Goal: Book appointment/travel/reservation

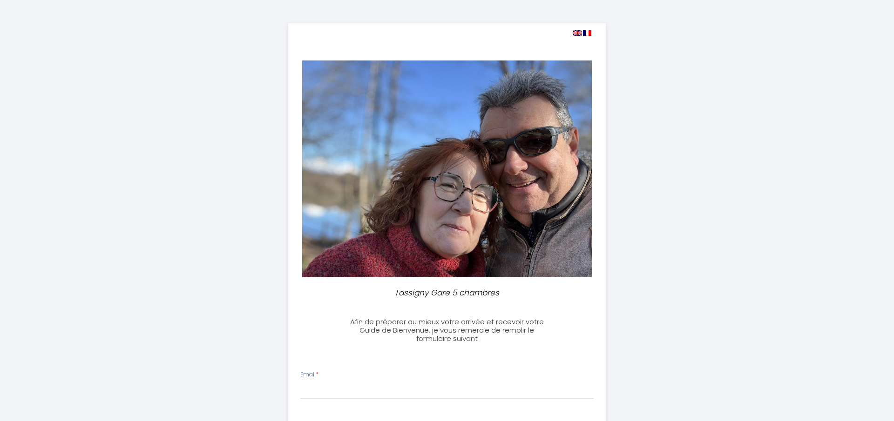
select select
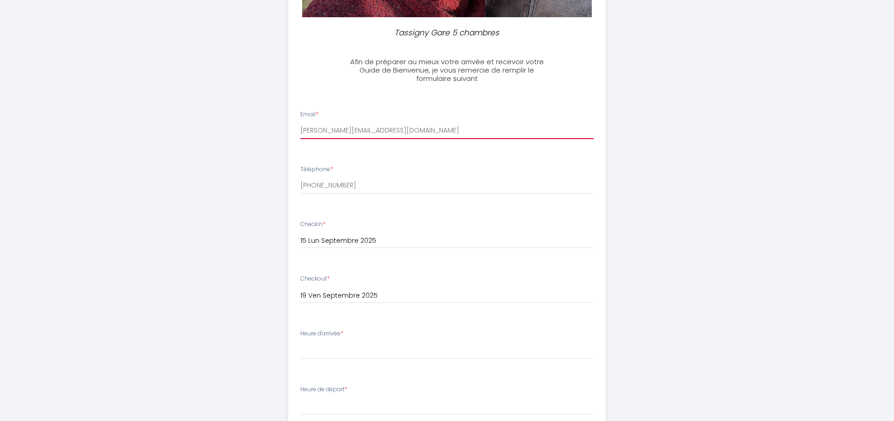
scroll to position [368, 0]
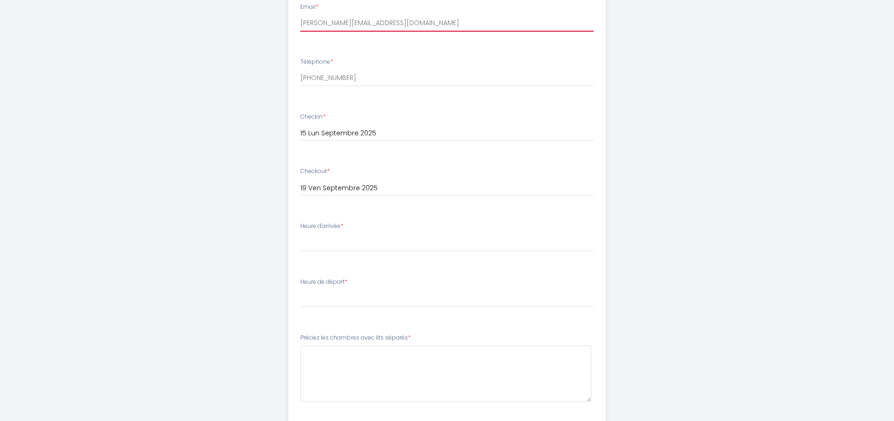
type input "[PERSON_NAME][EMAIL_ADDRESS][DOMAIN_NAME]"
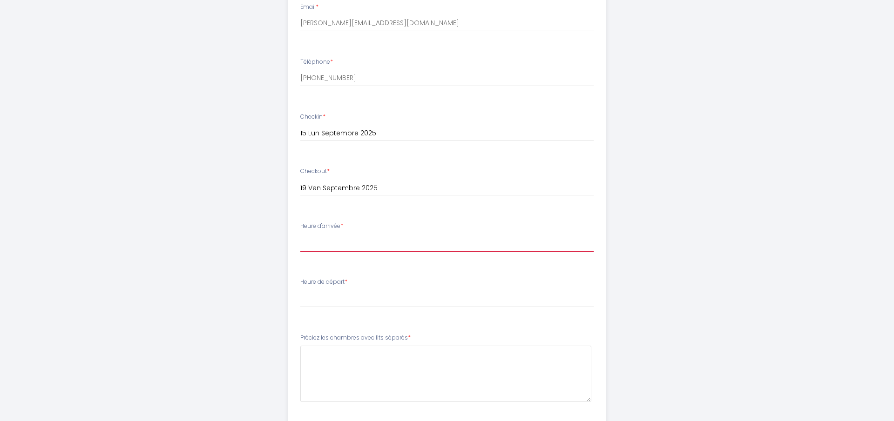
select select "23:30"
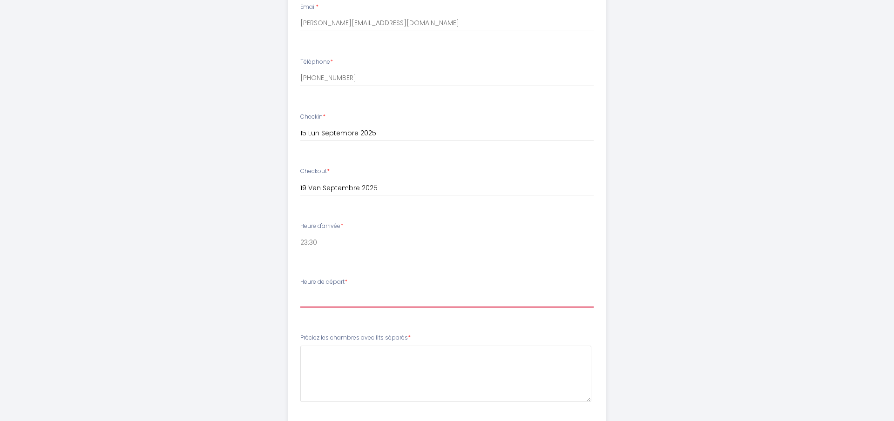
select select "10:00"
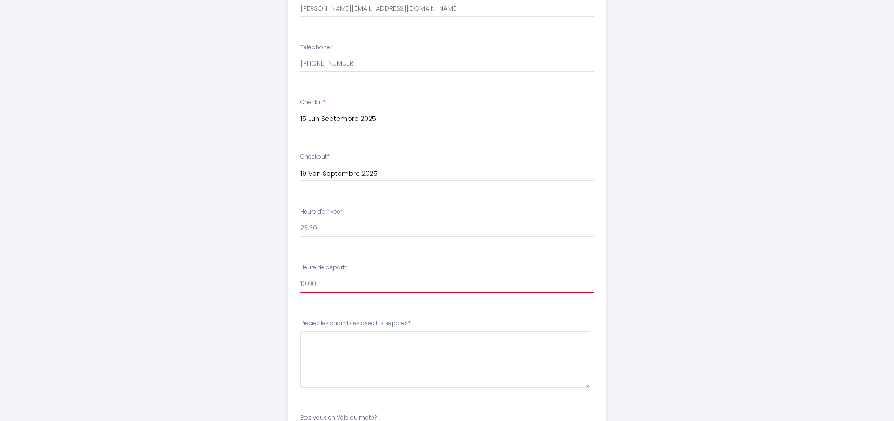
scroll to position [390, 0]
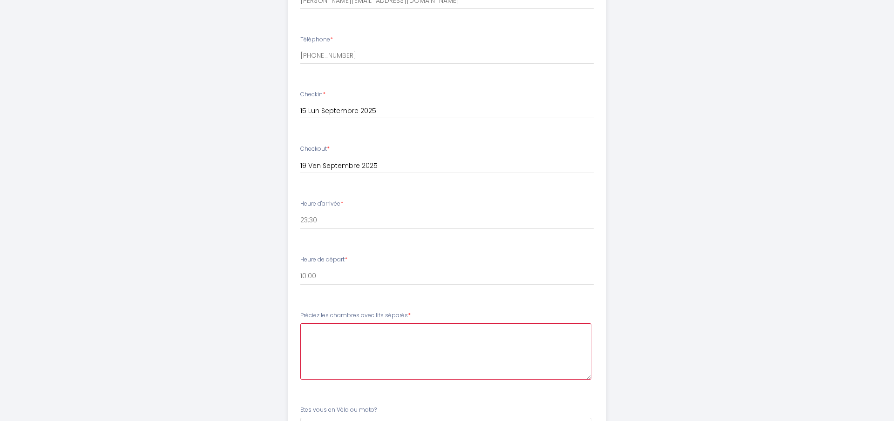
click at [332, 339] on séparés6 at bounding box center [445, 352] width 291 height 56
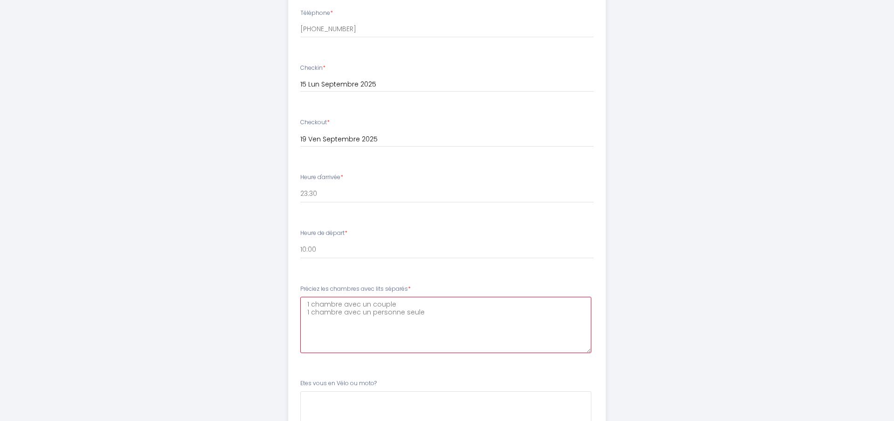
type séparés6 "1 chambre avec un couple 1 chambre avec un personne seule"
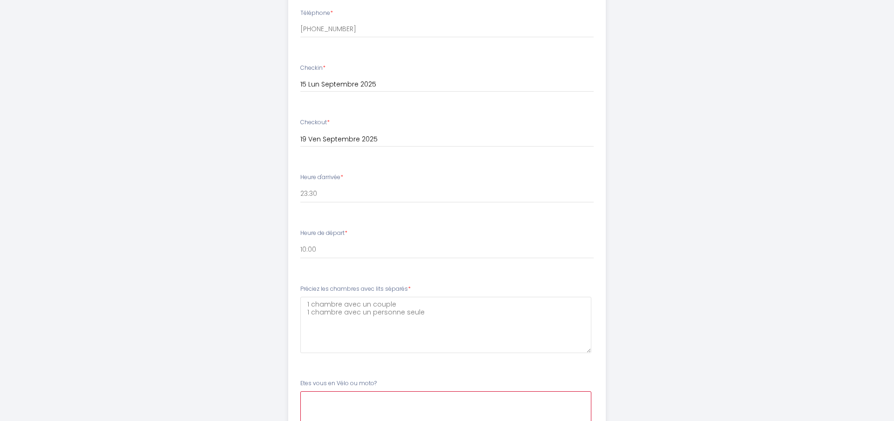
click at [381, 407] on moto\?7 at bounding box center [445, 420] width 291 height 56
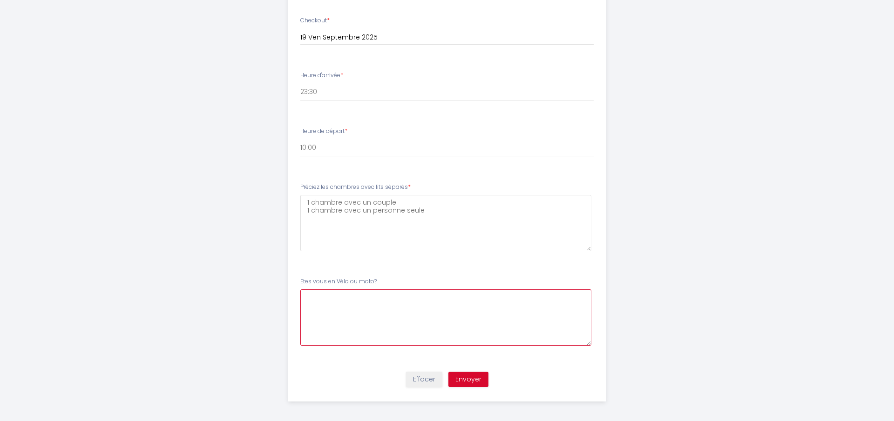
scroll to position [518, 0]
type moto\?7 "En voiture"
click at [465, 378] on button "Envoyer" at bounding box center [468, 381] width 40 height 16
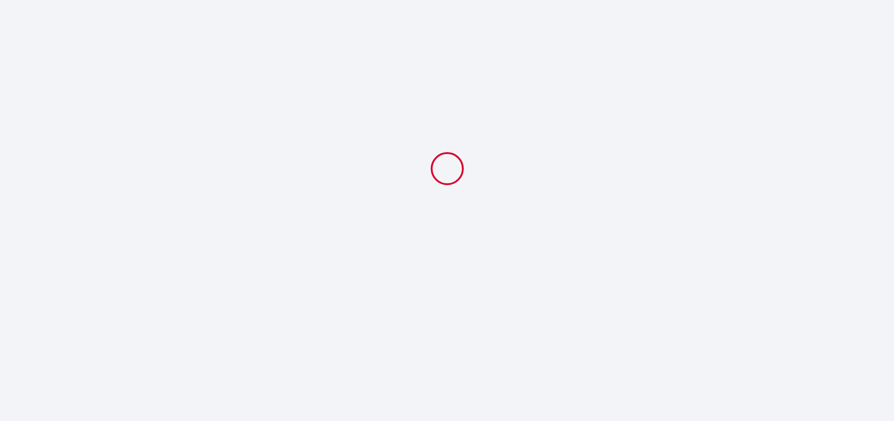
scroll to position [0, 0]
select select "23:30"
select select "10:00"
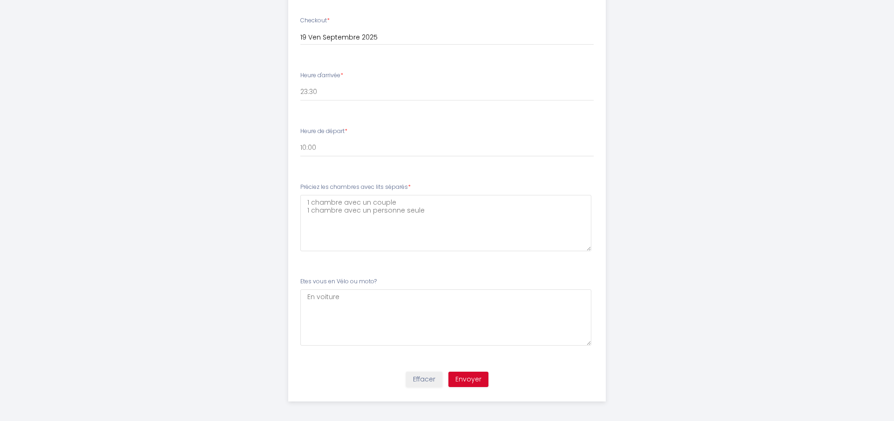
scroll to position [518, 0]
drag, startPoint x: 465, startPoint y: 376, endPoint x: 475, endPoint y: 376, distance: 10.2
click at [468, 376] on button "Envoyer" at bounding box center [468, 381] width 40 height 16
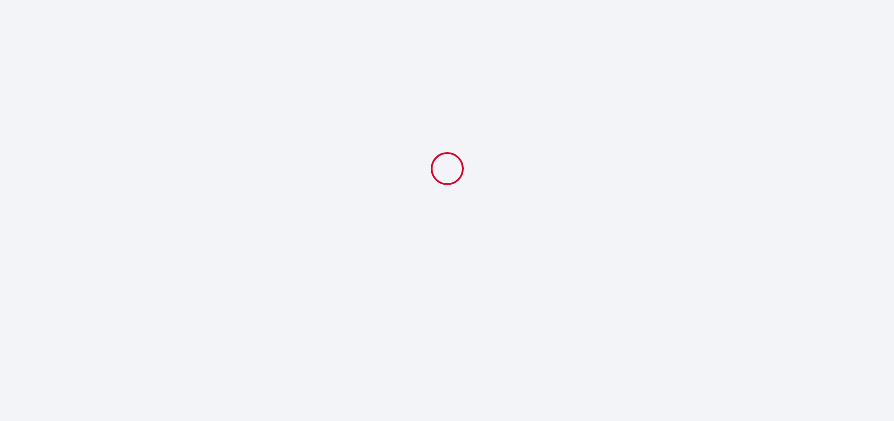
select select "23:30"
select select "10:00"
